Goal: Go to known website: Go to known website

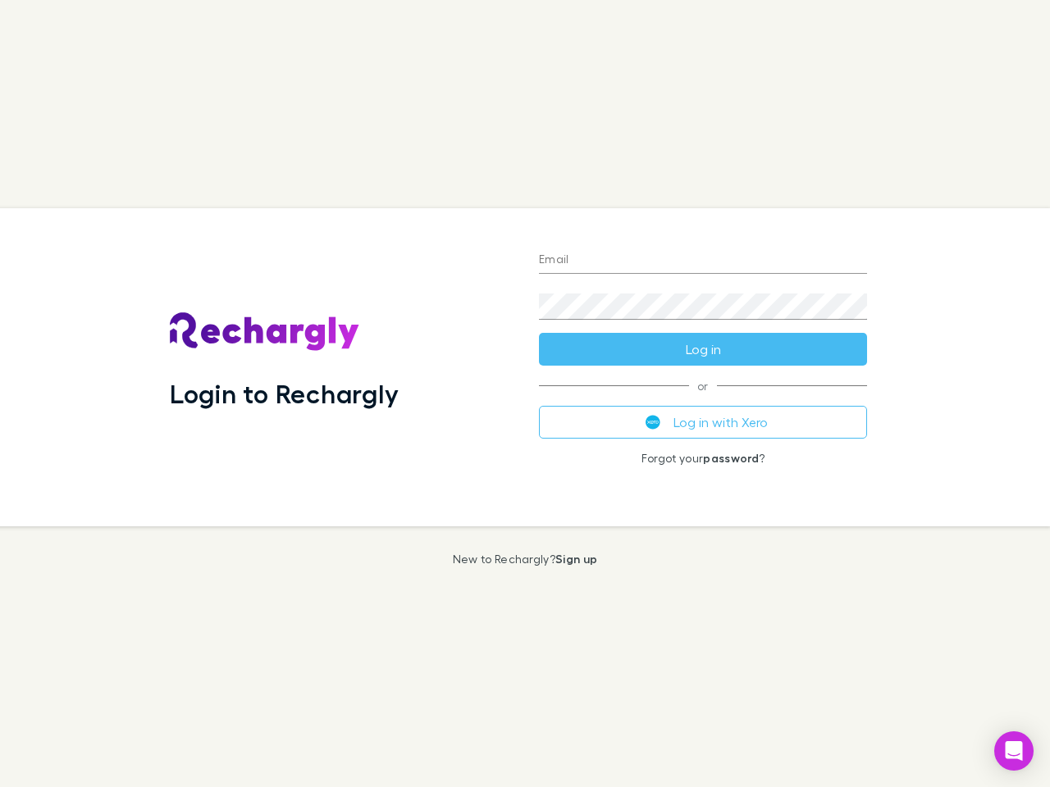
click at [525, 394] on div "Login to Rechargly" at bounding box center [341, 367] width 369 height 318
click at [703, 261] on input "Email" at bounding box center [703, 261] width 328 height 26
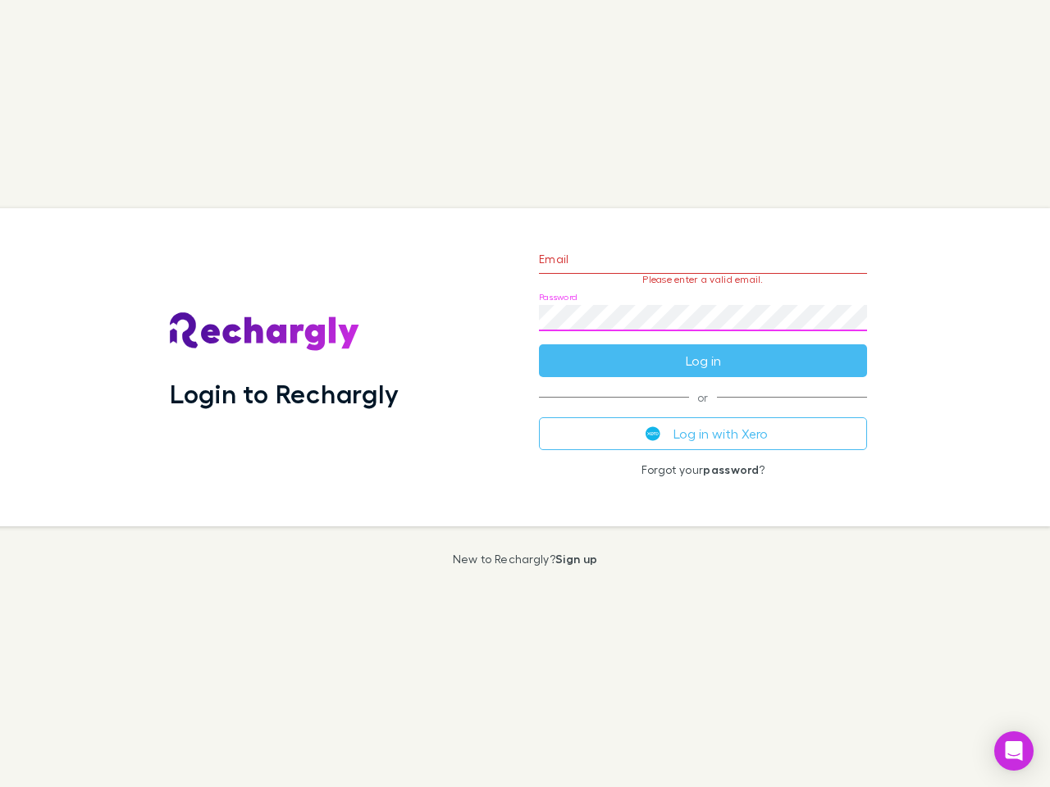
click at [703, 349] on form "Email Please enter a valid email. Password Log in" at bounding box center [703, 306] width 328 height 143
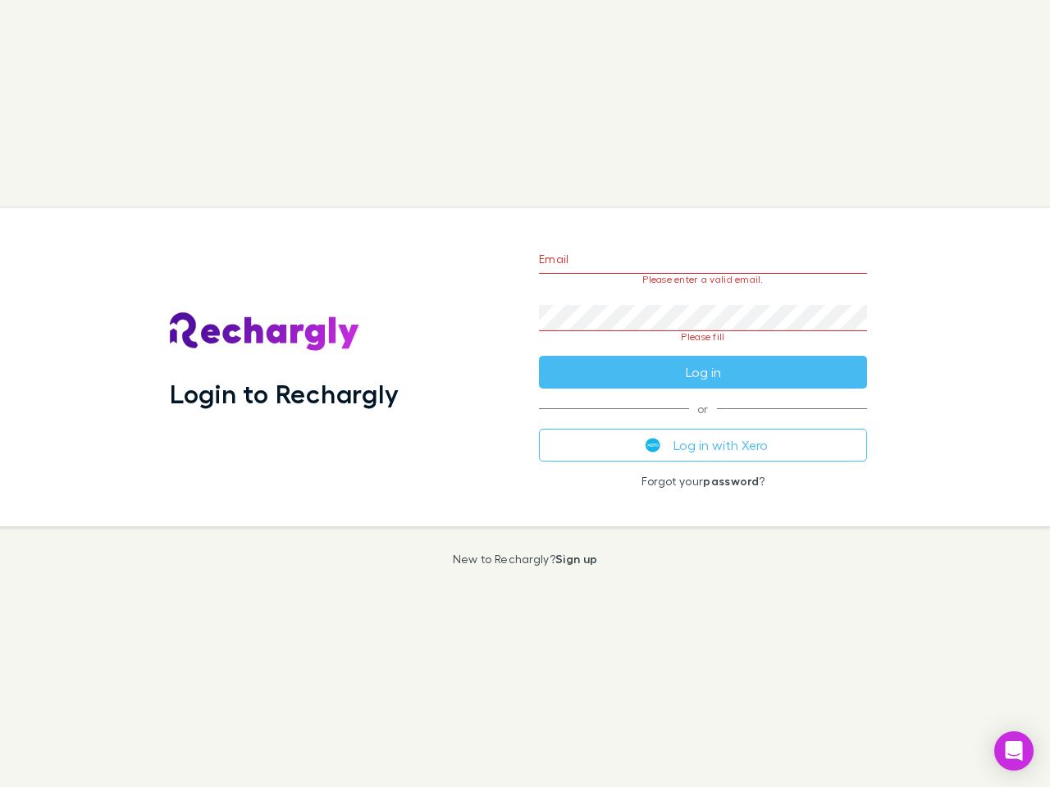
click at [703, 422] on div "Email Please enter a valid email. Password Please fill Log in or Log in with Xe…" at bounding box center [703, 367] width 354 height 318
click at [1014, 751] on icon "Open Intercom Messenger" at bounding box center [1013, 751] width 17 height 20
